Goal: Information Seeking & Learning: Learn about a topic

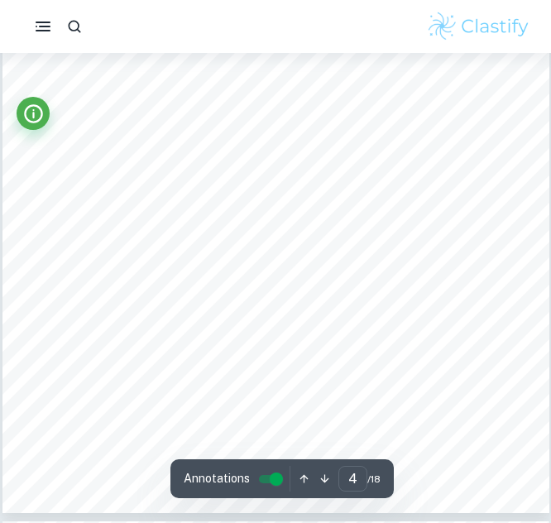
scroll to position [2596, 0]
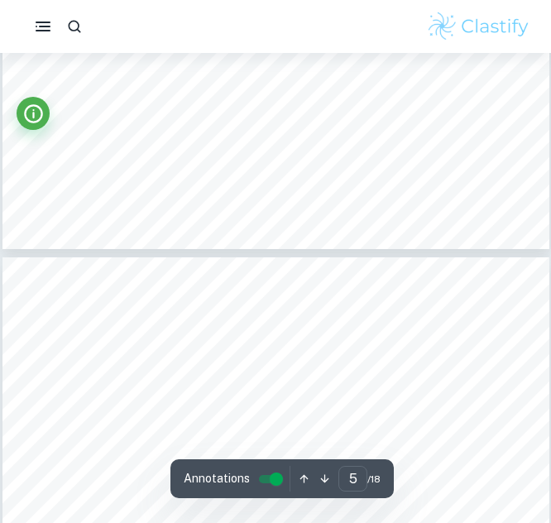
type input "4"
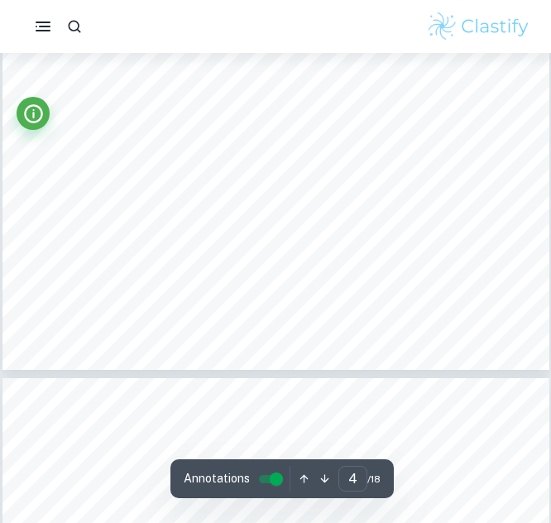
scroll to position [2736, 0]
click at [0, 0] on button "View [PERSON_NAME]" at bounding box center [0, 0] width 0 height 0
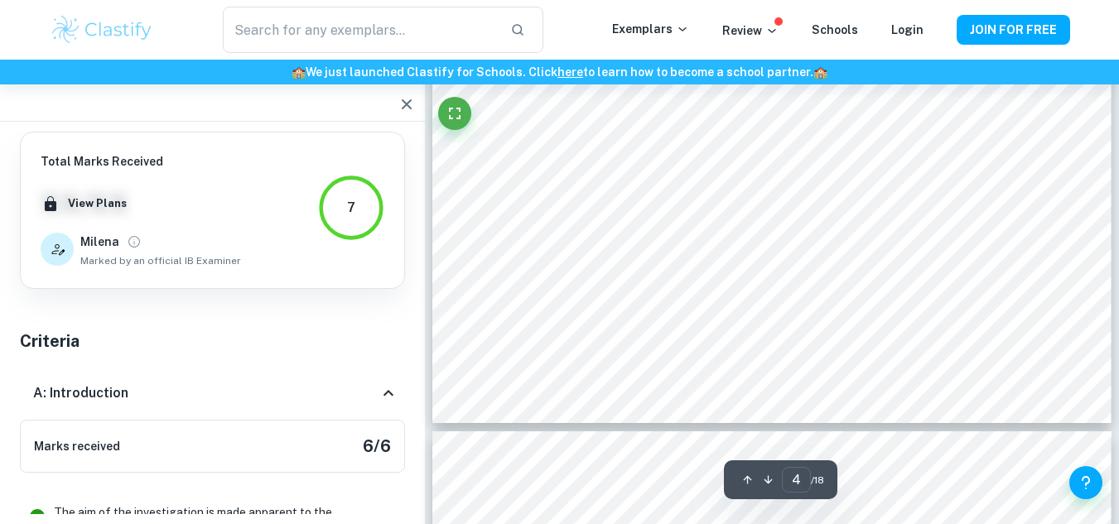
scroll to position [3434, 0]
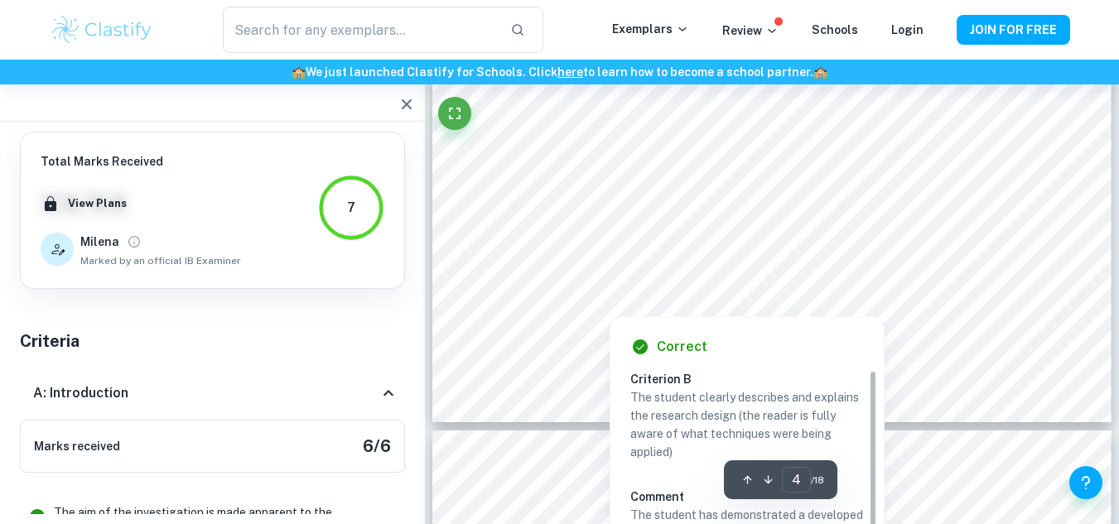
click at [551, 256] on div at bounding box center [772, 259] width 518 height 32
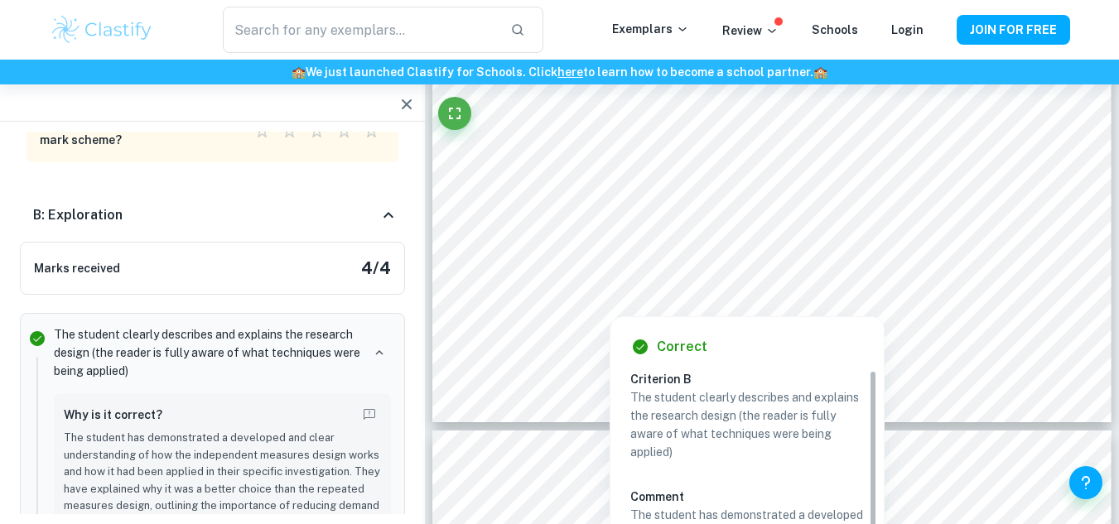
copy div
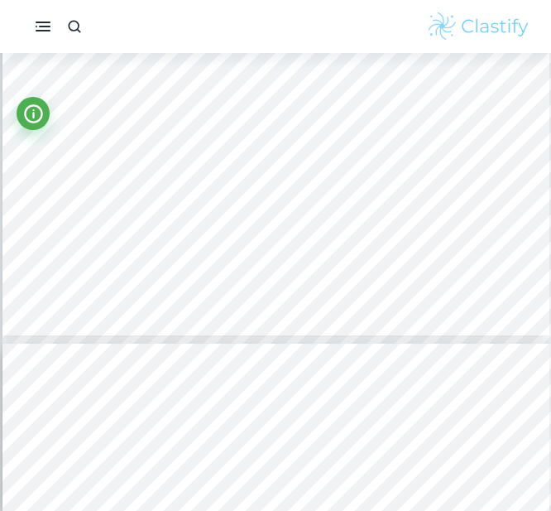
scroll to position [2810, 0]
type input "5"
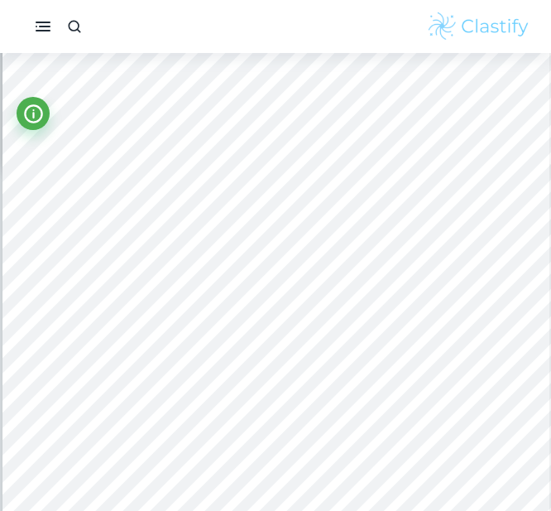
scroll to position [3153, 0]
click at [46, 109] on button "Info" at bounding box center [33, 113] width 33 height 33
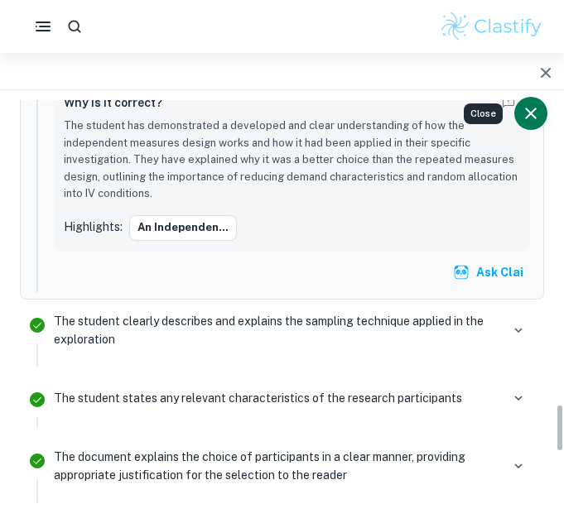
click at [535, 114] on icon "Close" at bounding box center [531, 113] width 20 height 20
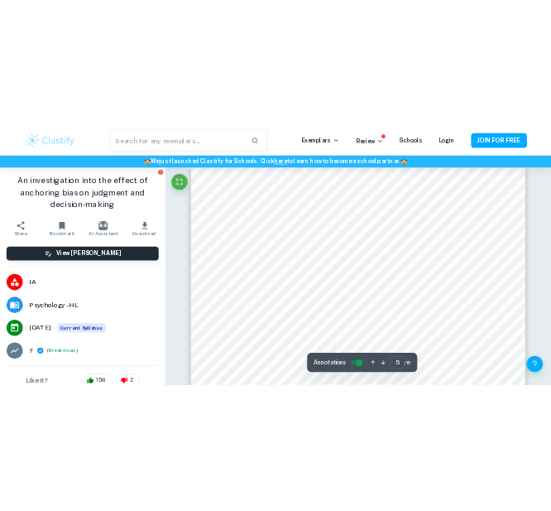
scroll to position [3785, 0]
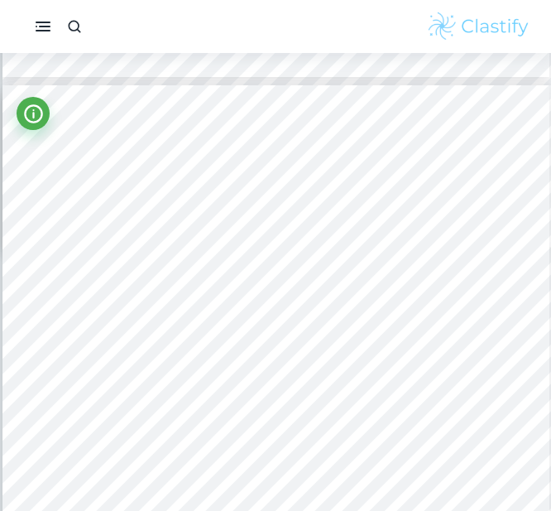
type input "5"
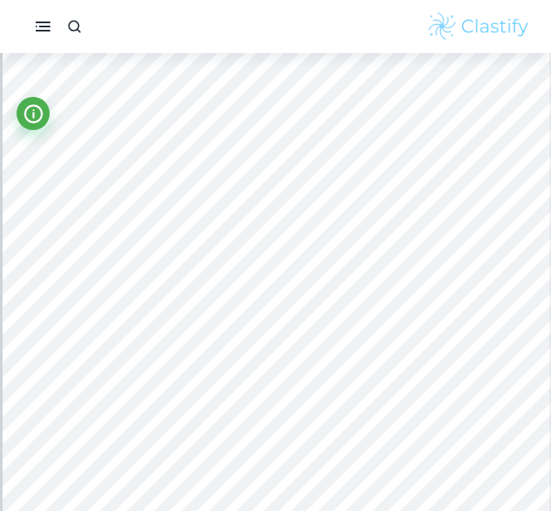
scroll to position [3285, 0]
